Goal: Information Seeking & Learning: Learn about a topic

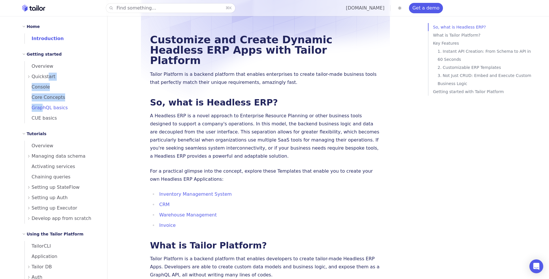
drag, startPoint x: 48, startPoint y: 76, endPoint x: 44, endPoint y: 110, distance: 34.0
click at [43, 110] on ul "Overview Quickstart Console Core Concepts GraphQL basics CUE basics" at bounding box center [63, 92] width 76 height 62
click at [44, 110] on span "GraphQL basics" at bounding box center [46, 107] width 43 height 5
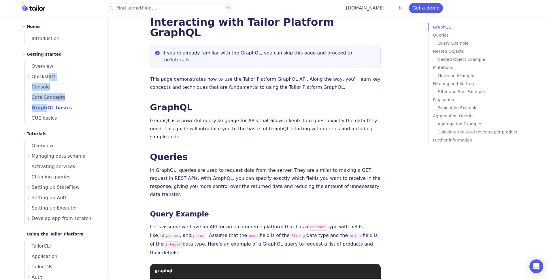
scroll to position [10, 0]
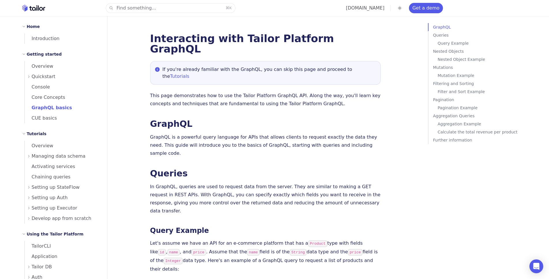
scroll to position [0, 0]
